Goal: Use online tool/utility: Utilize a website feature to perform a specific function

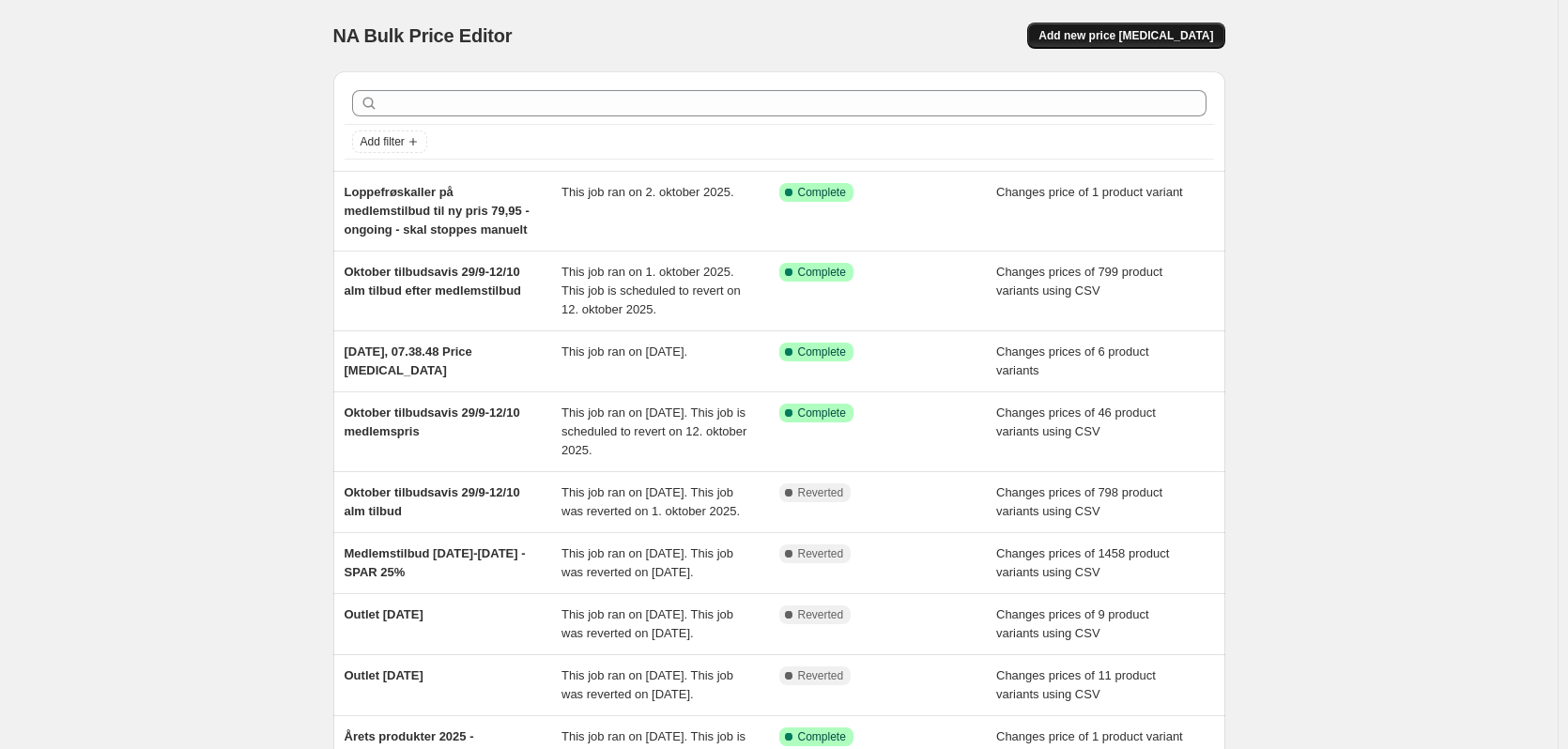
click at [1153, 41] on span "Add new price [MEDICAL_DATA]" at bounding box center [1125, 36] width 175 height 15
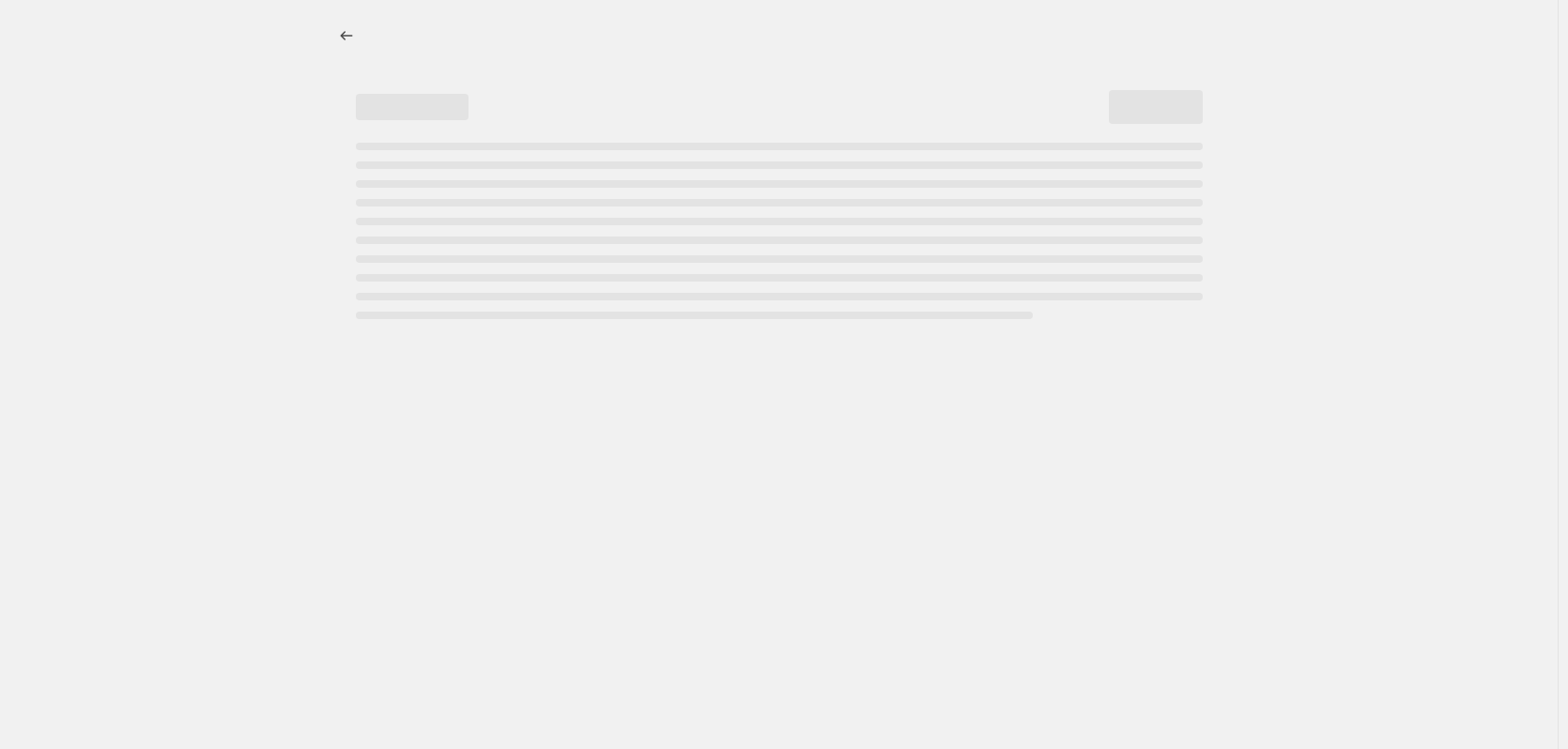
select select "percentage"
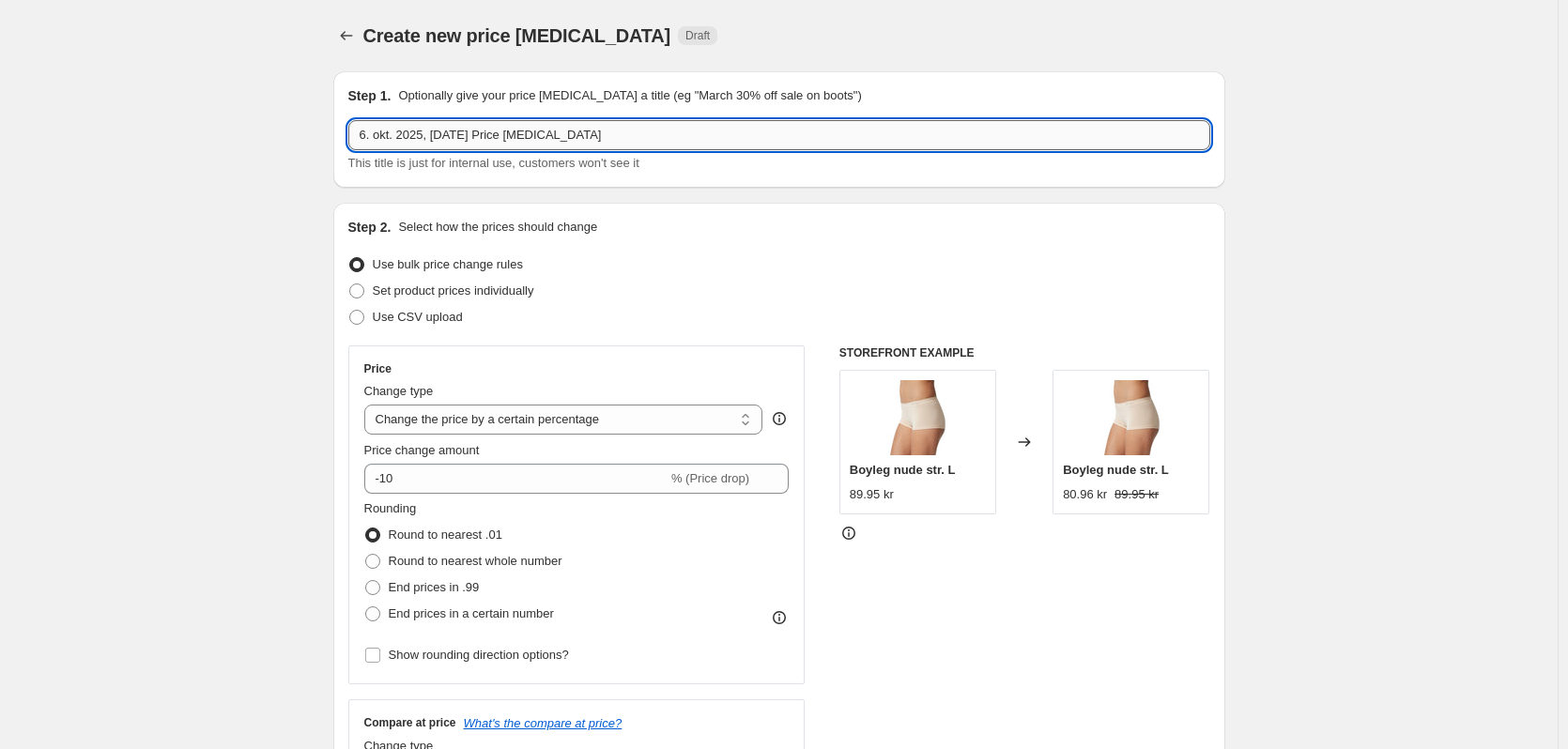
click at [533, 134] on input "6. okt. 2025, [DATE] Price [MEDICAL_DATA]" at bounding box center [779, 135] width 862 height 30
click at [532, 132] on input "6. okt. 2025, [DATE] Price [MEDICAL_DATA]" at bounding box center [779, 135] width 862 height 30
type input "Outlet [DATE] - skal stoppes manuelt"
click at [379, 305] on label "Use CSV upload" at bounding box center [405, 316] width 115 height 26
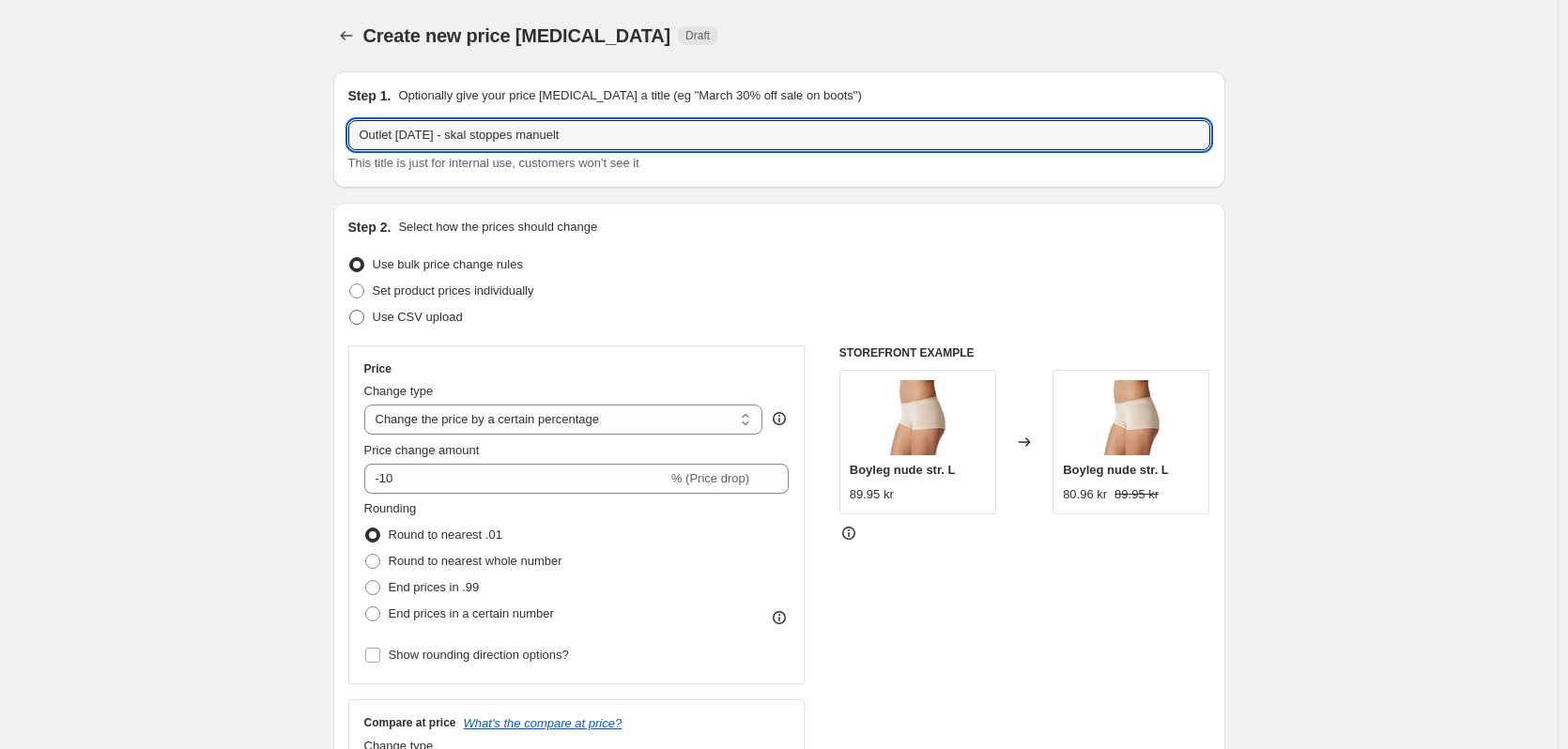
click at [350, 309] on input "Use CSV upload" at bounding box center [349, 309] width 1 height 1
radio input "true"
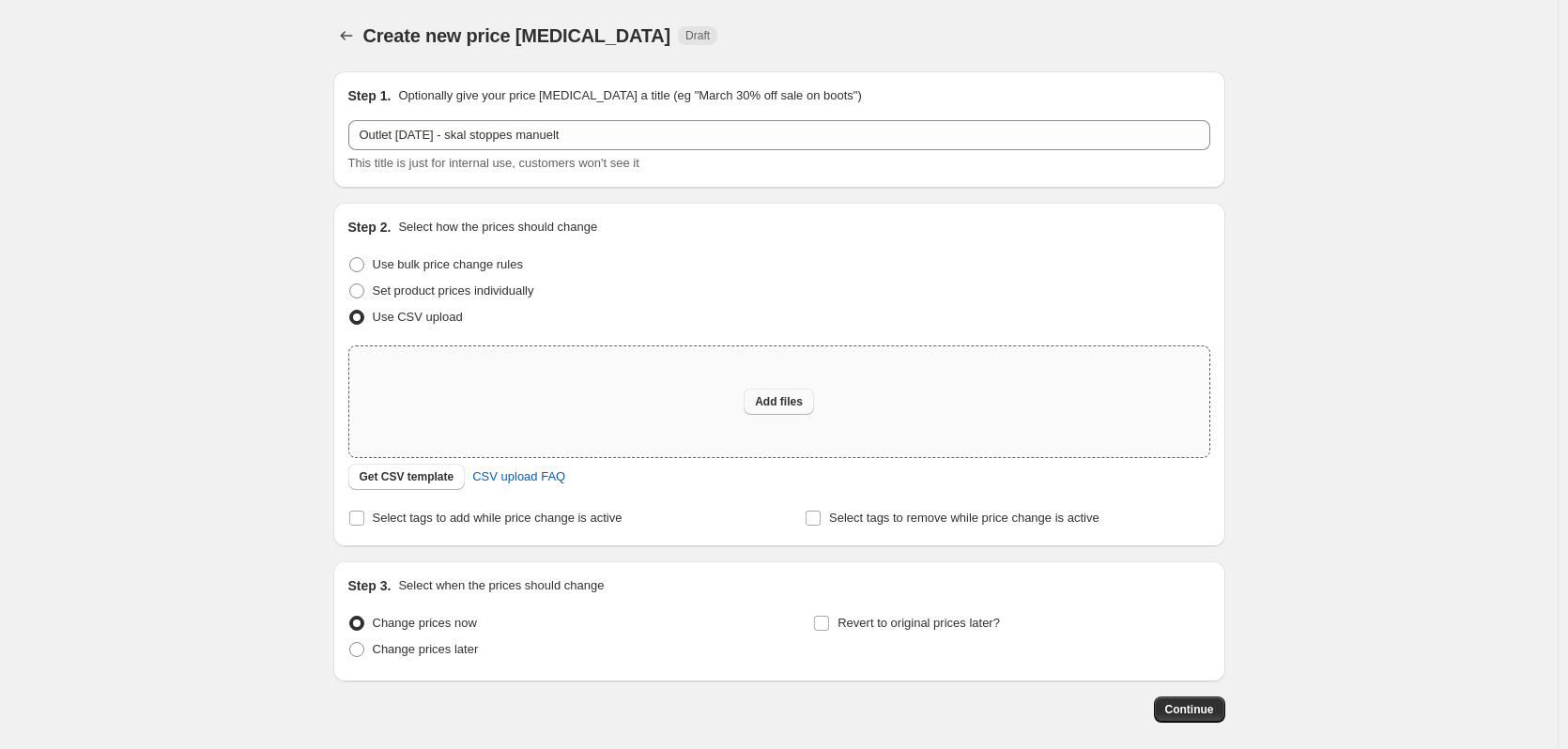
click at [761, 401] on span "Add files" at bounding box center [779, 402] width 48 height 15
type input "C:\fakepath\Outletpriser [DATE] HelsamDK CSV.csv"
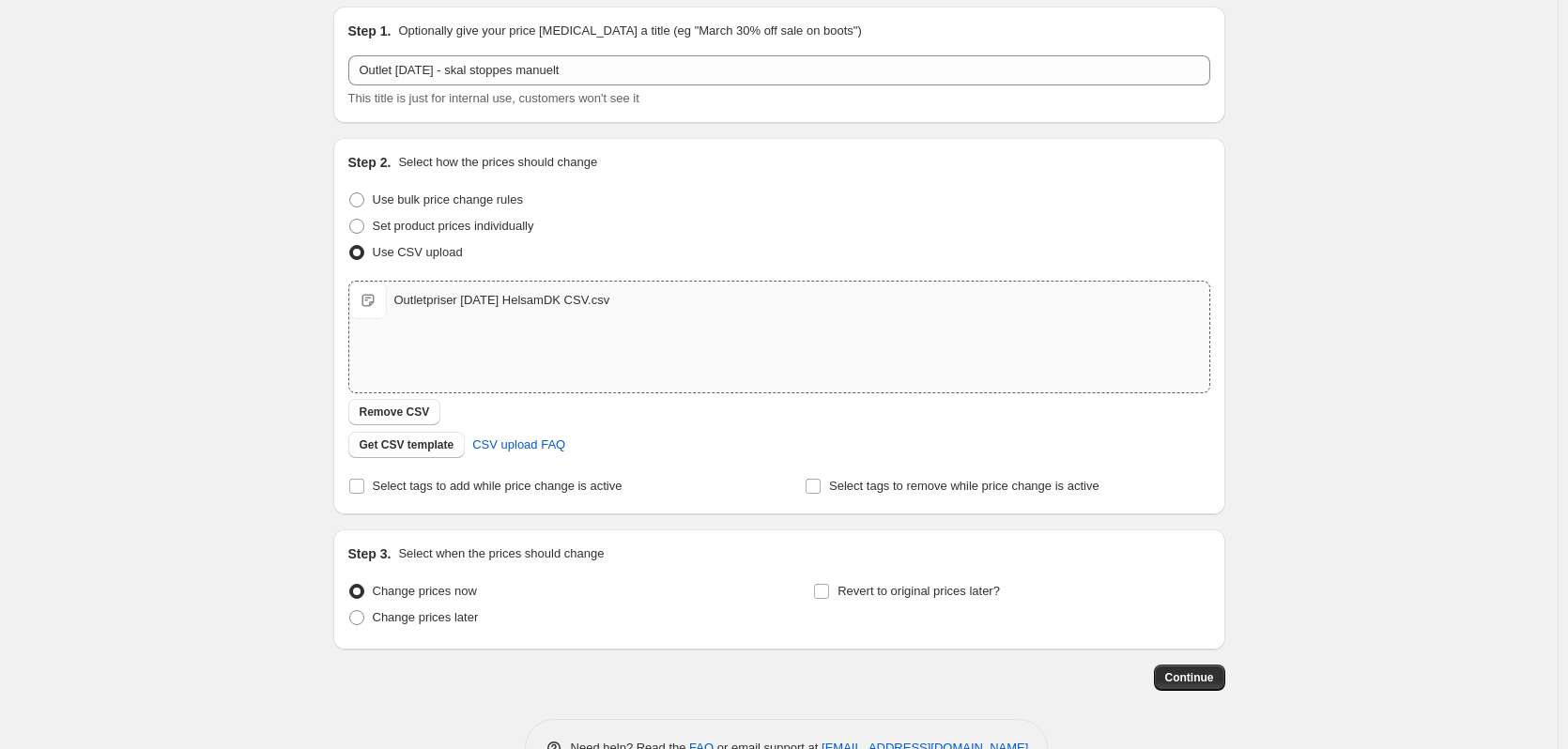
scroll to position [94, 0]
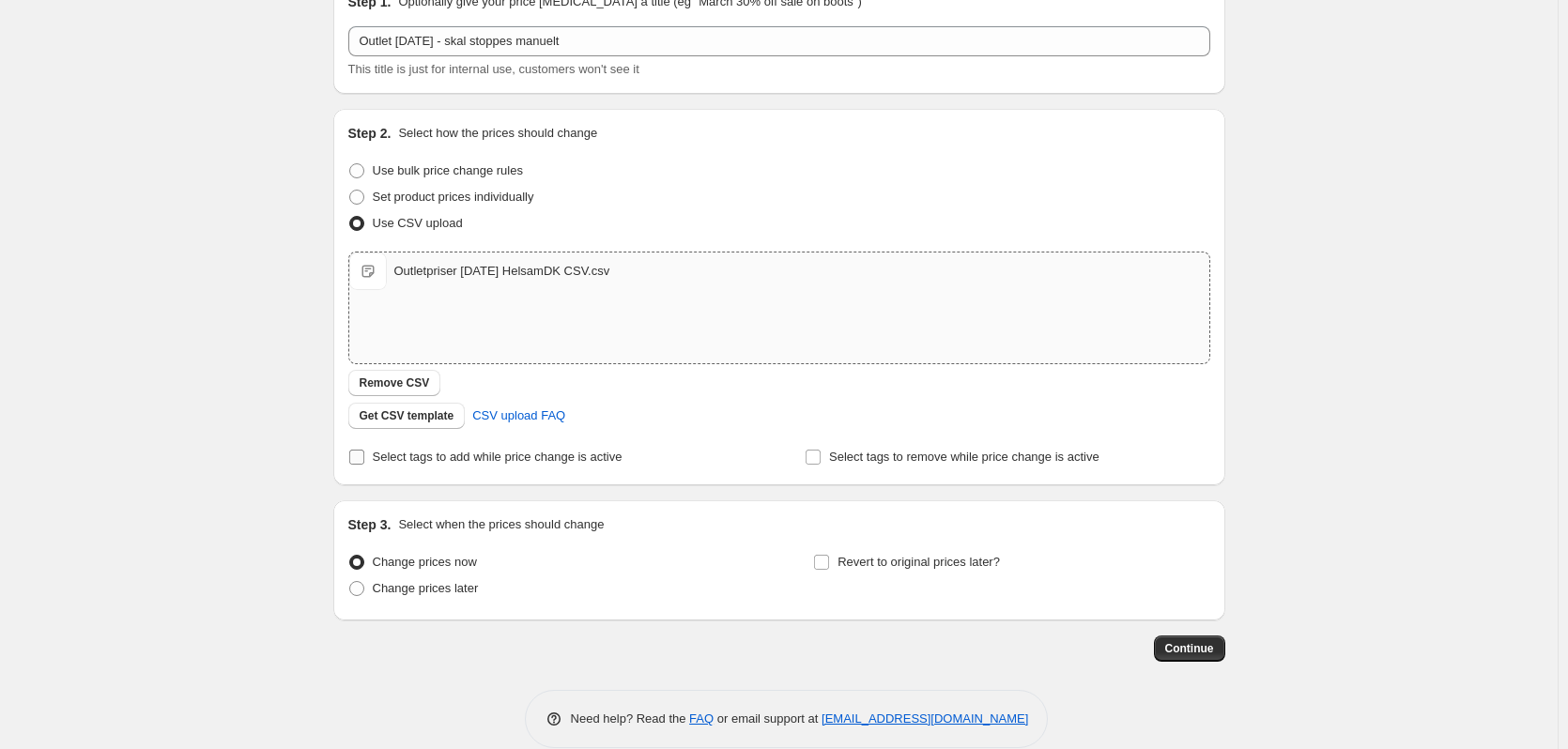
click at [483, 457] on span "Select tags to add while price change is active" at bounding box center [497, 456] width 250 height 14
click at [365, 457] on input "Select tags to add while price change is active" at bounding box center [357, 457] width 15 height 15
checkbox input "true"
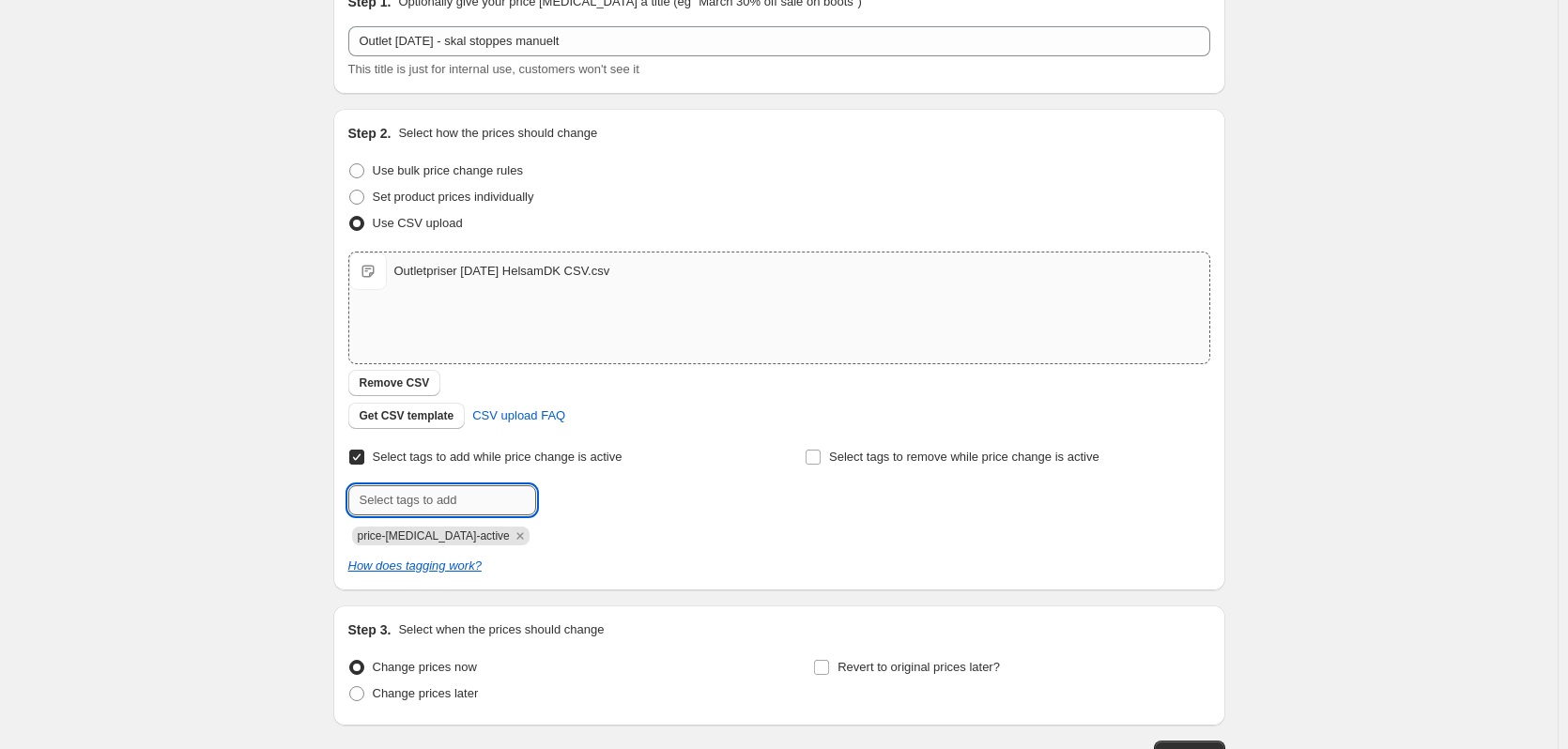
click at [423, 493] on input "text" at bounding box center [442, 499] width 188 height 30
type input "o"
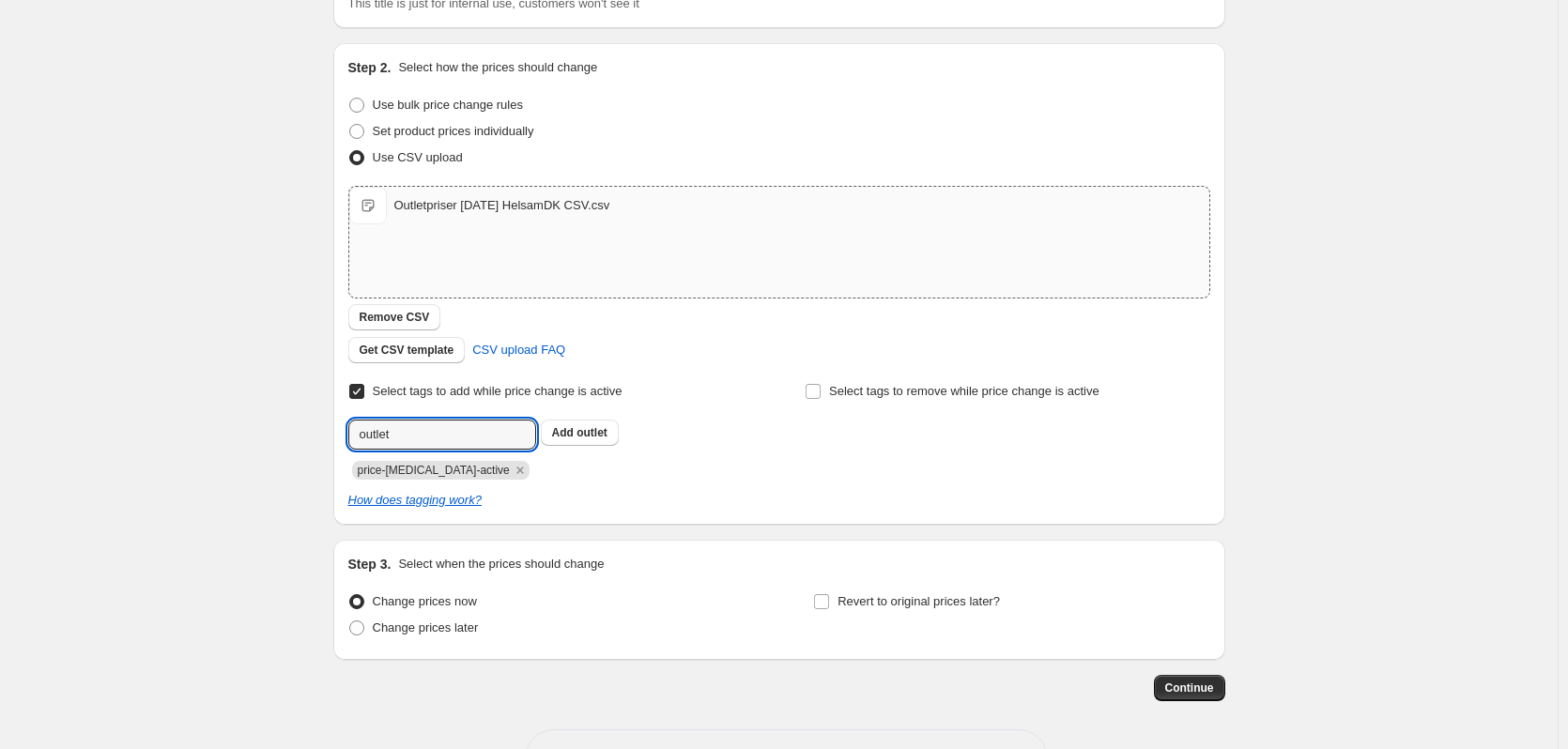
scroll to position [188, 0]
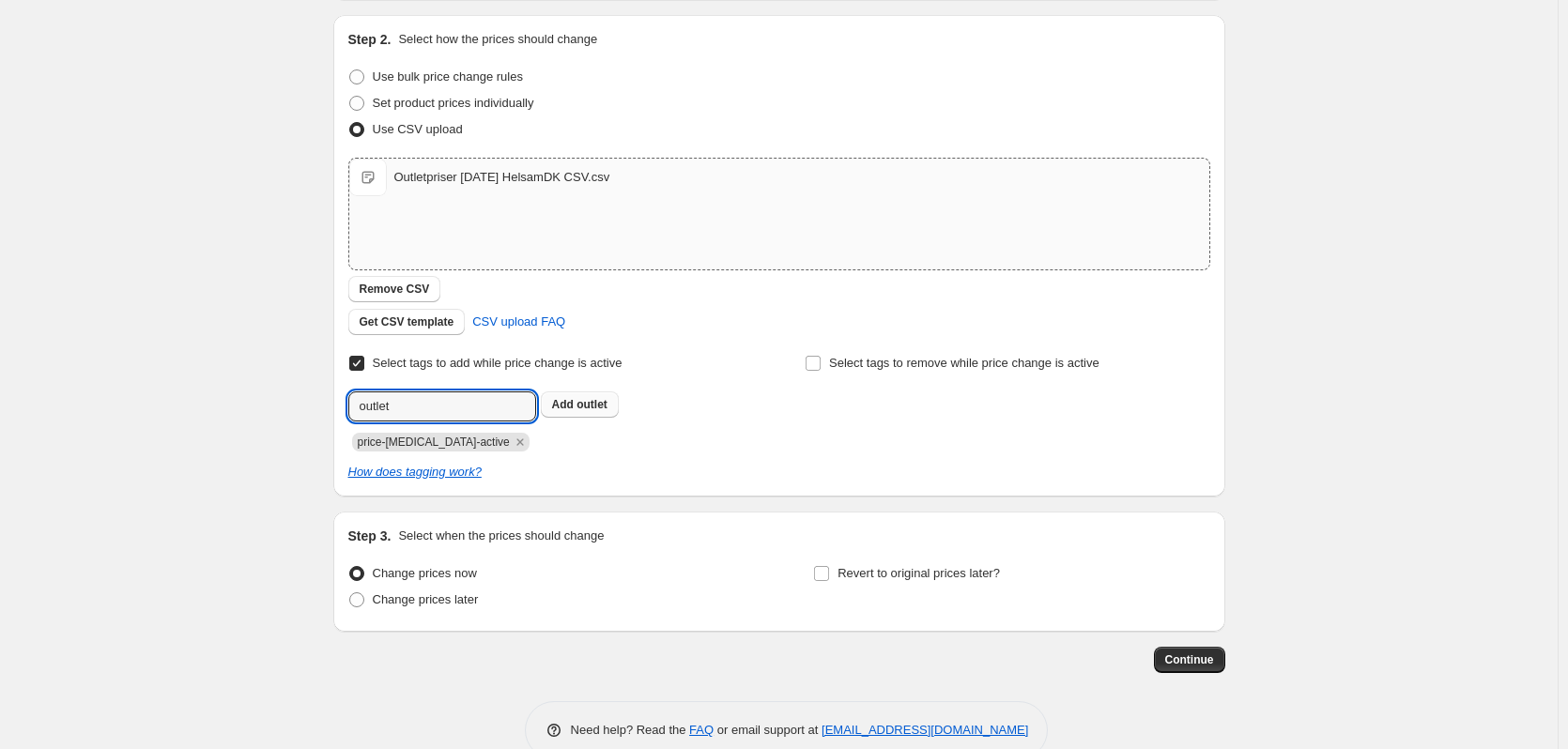
type input "outlet"
click at [584, 402] on span "outlet" at bounding box center [592, 405] width 31 height 13
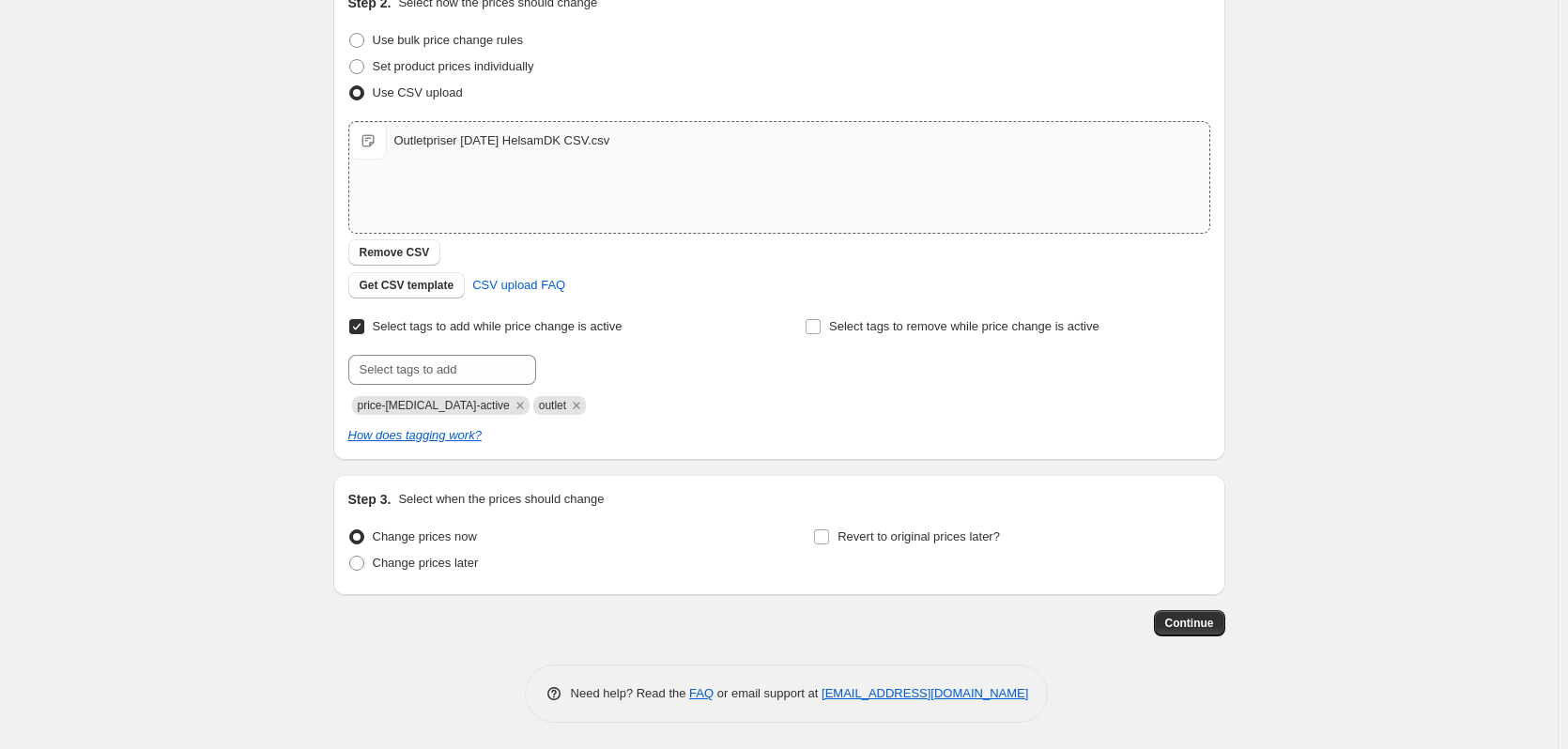
scroll to position [227, 0]
click at [1179, 617] on span "Continue" at bounding box center [1189, 622] width 49 height 15
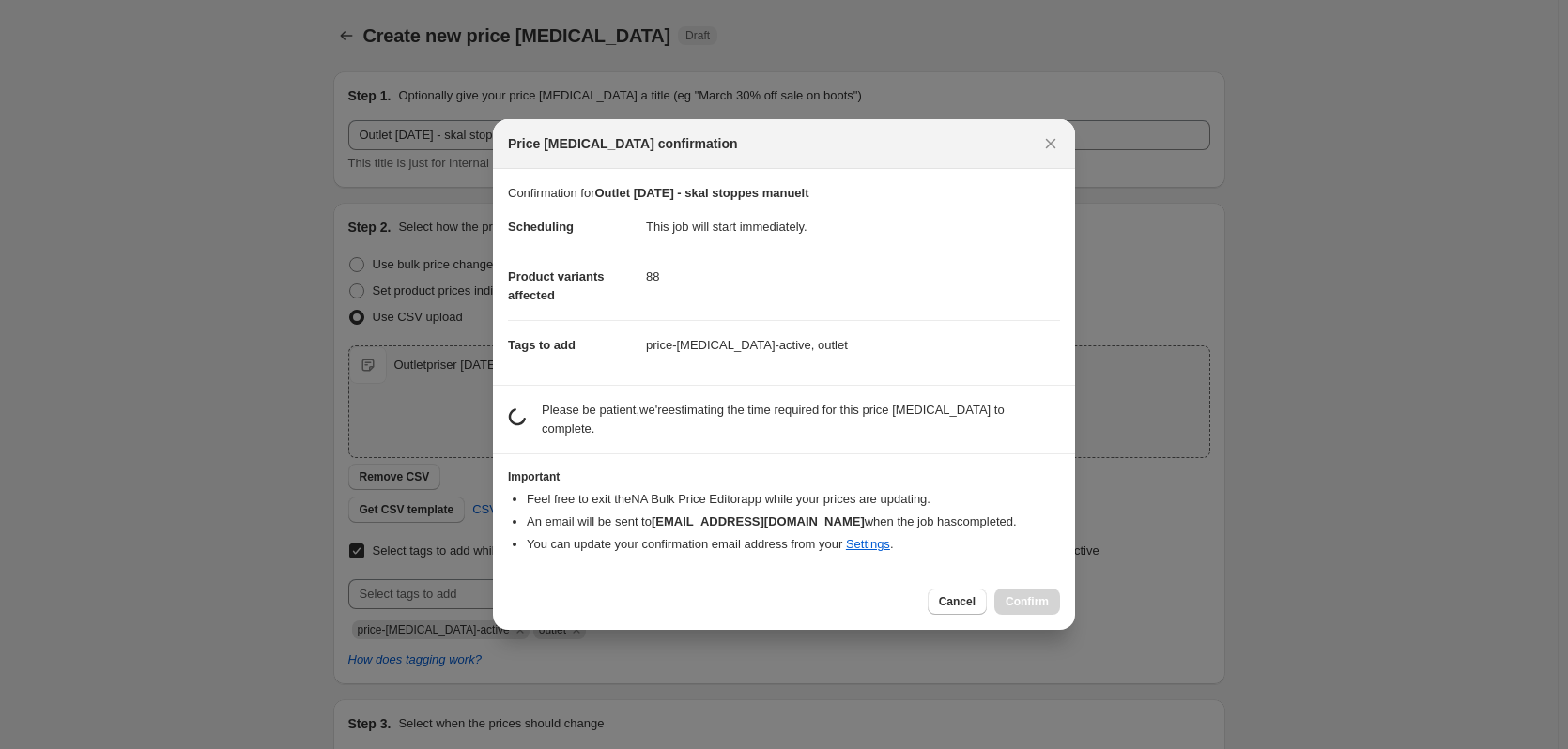
scroll to position [0, 0]
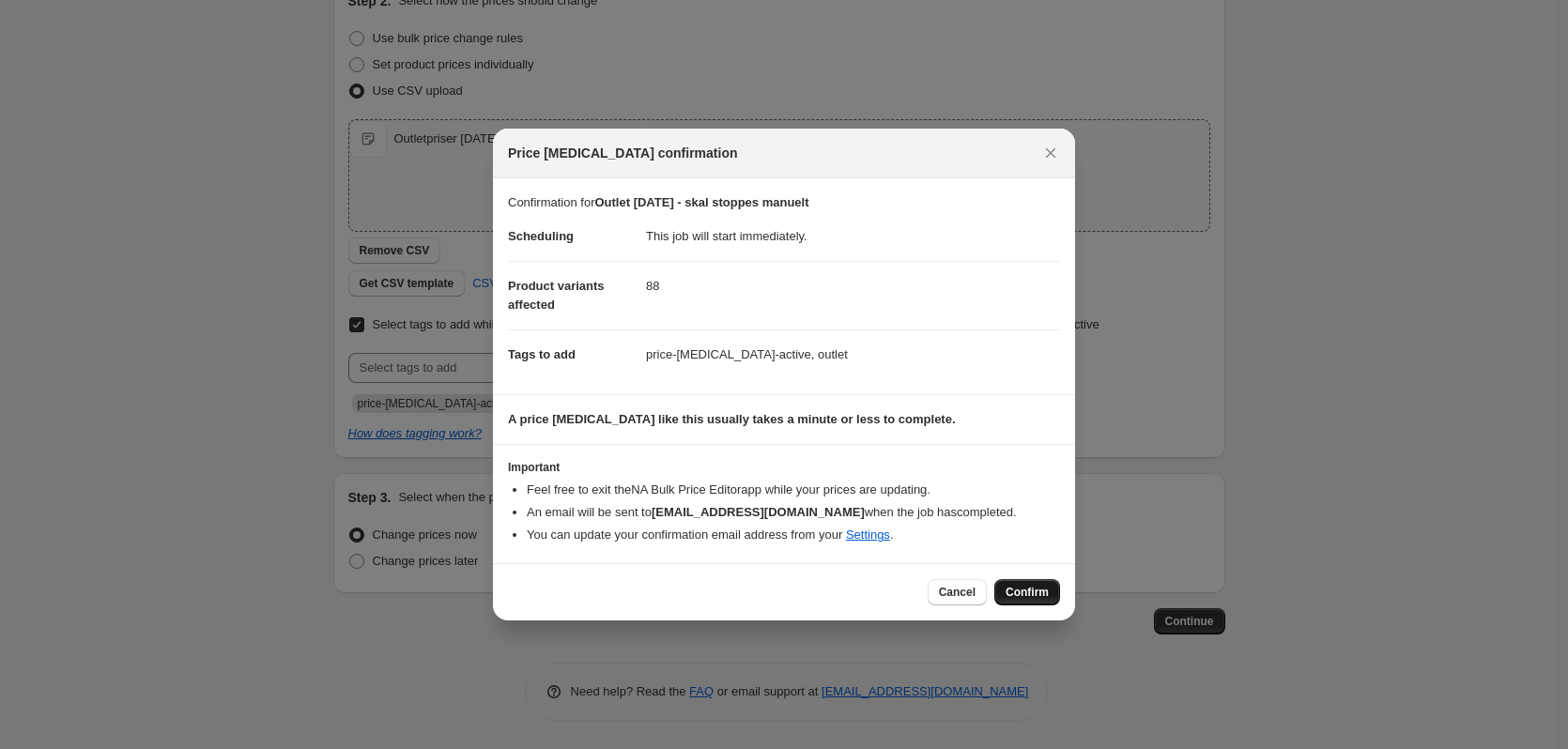
click at [1000, 591] on button "Confirm" at bounding box center [1027, 592] width 66 height 26
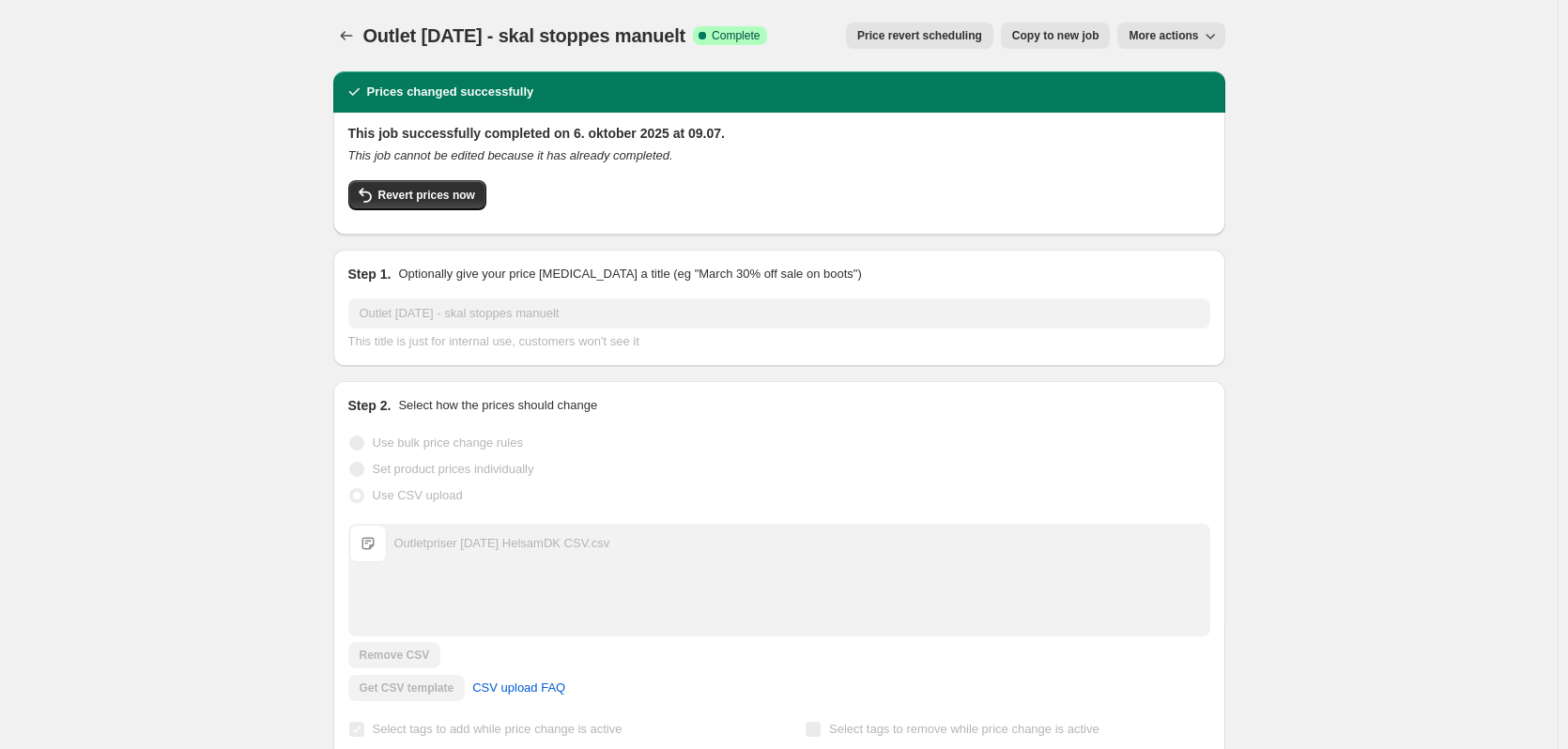
click at [355, 32] on icon "Price change jobs" at bounding box center [345, 35] width 18 height 18
